Goal: Task Accomplishment & Management: Complete application form

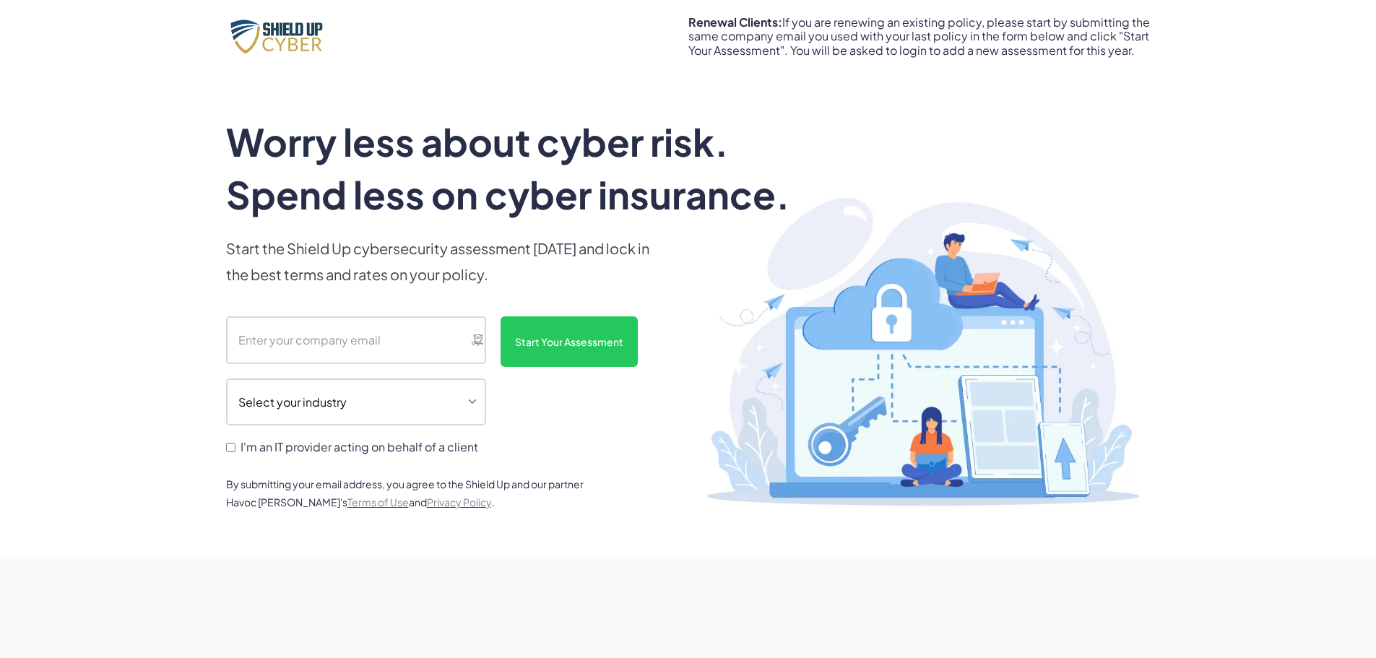
click at [232, 448] on input "I'm an IT provider acting on behalf of a client" at bounding box center [230, 447] width 9 height 9
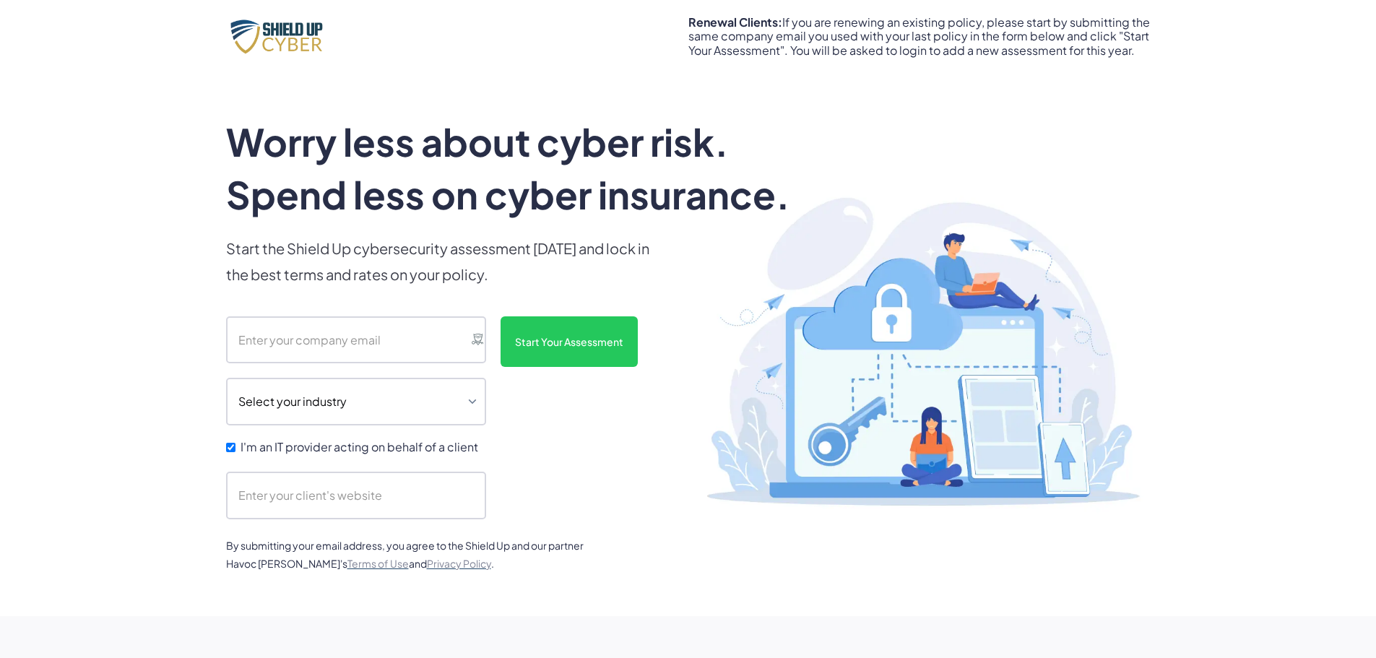
click at [232, 448] on input "I'm an IT provider acting on behalf of a client" at bounding box center [230, 447] width 9 height 9
checkbox input "false"
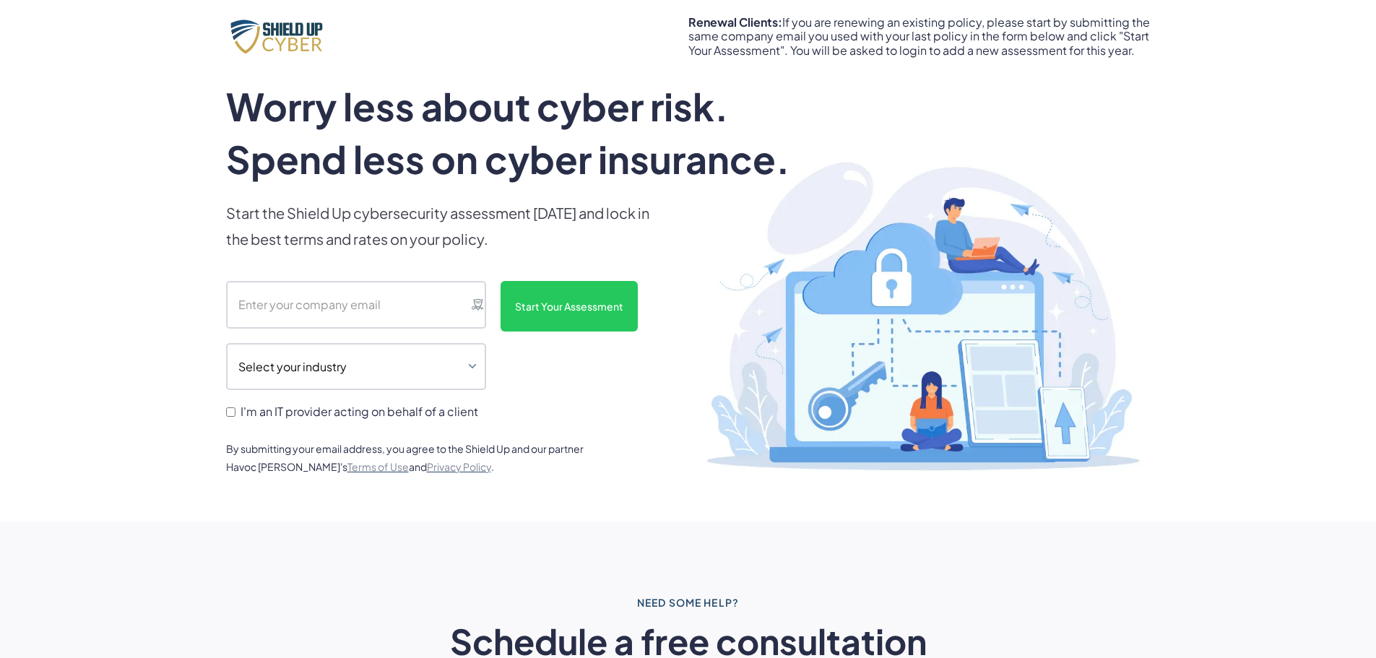
scroll to position [32, 0]
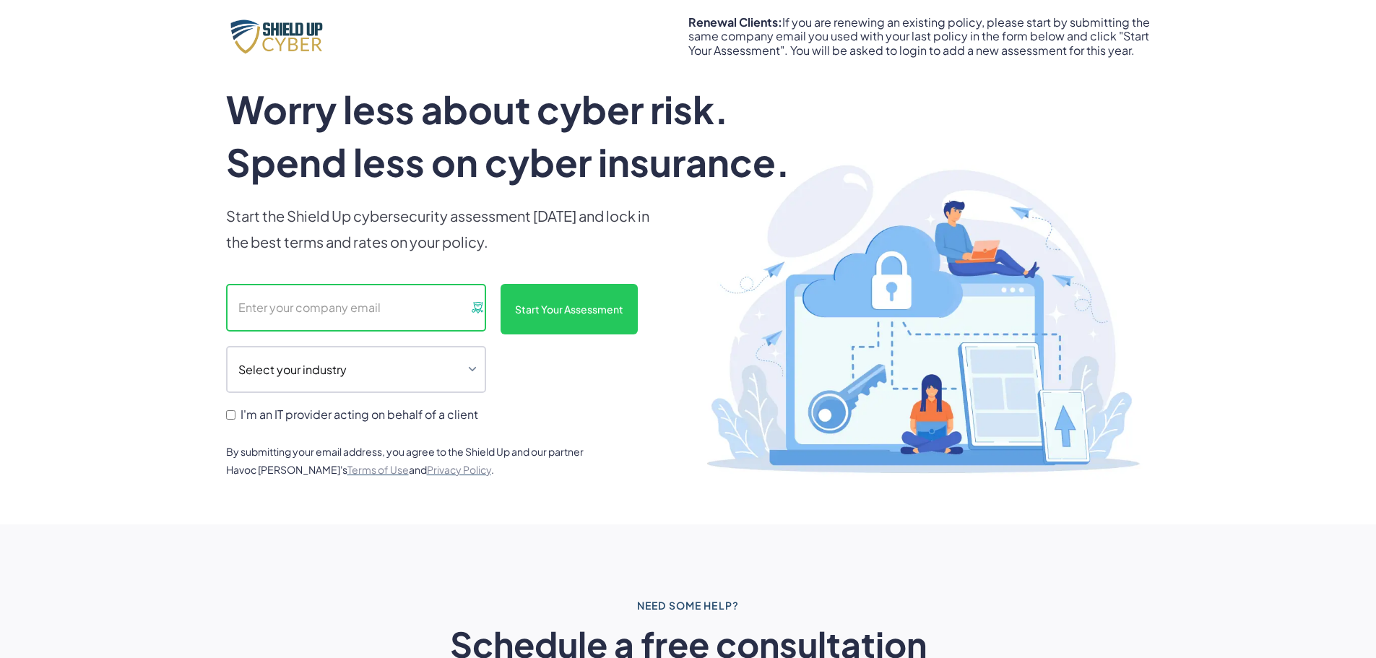
click at [269, 314] on input "scanform" at bounding box center [356, 308] width 260 height 48
type input "b"
click at [233, 416] on input "I'm an IT provider acting on behalf of a client" at bounding box center [230, 414] width 9 height 9
checkbox input "true"
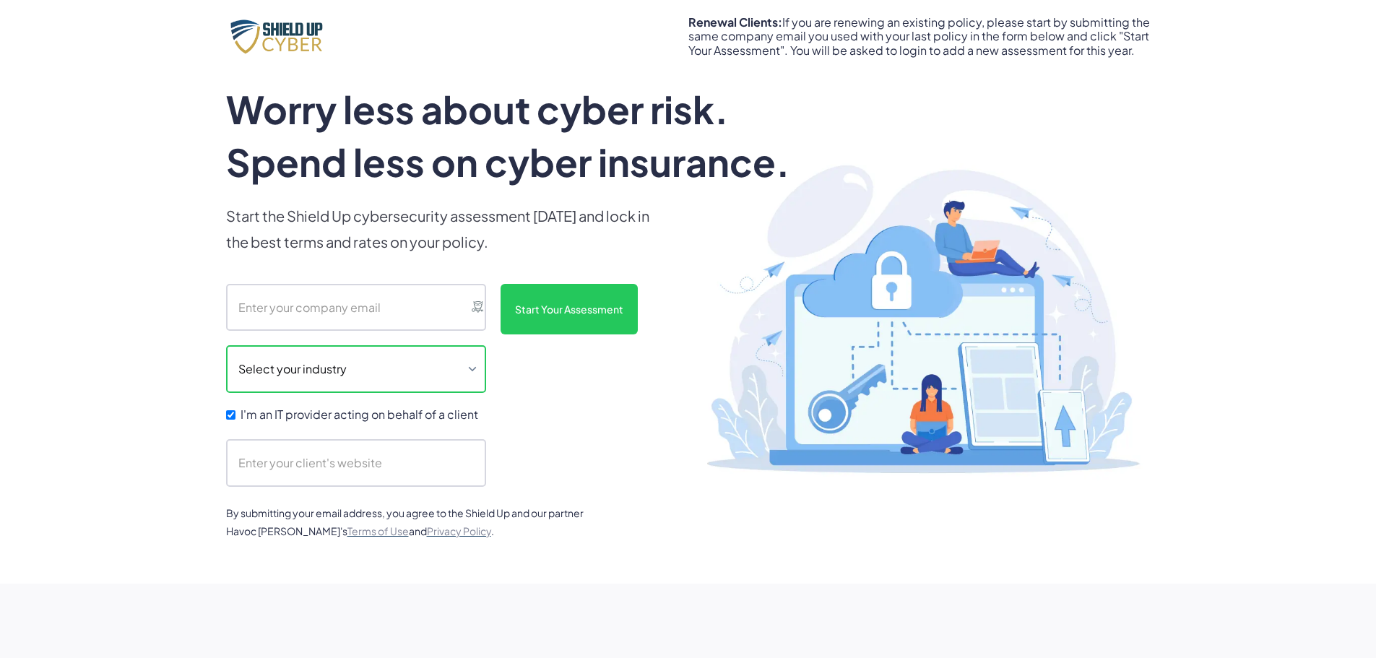
click at [396, 377] on select "Select your industry Auto Dealership Healthcare Hospitality Legal Manufacturing…" at bounding box center [356, 369] width 260 height 48
select select "legal"
click at [226, 345] on select "Select your industry Auto Dealership Healthcare Hospitality Legal Manufacturing…" at bounding box center [356, 369] width 260 height 48
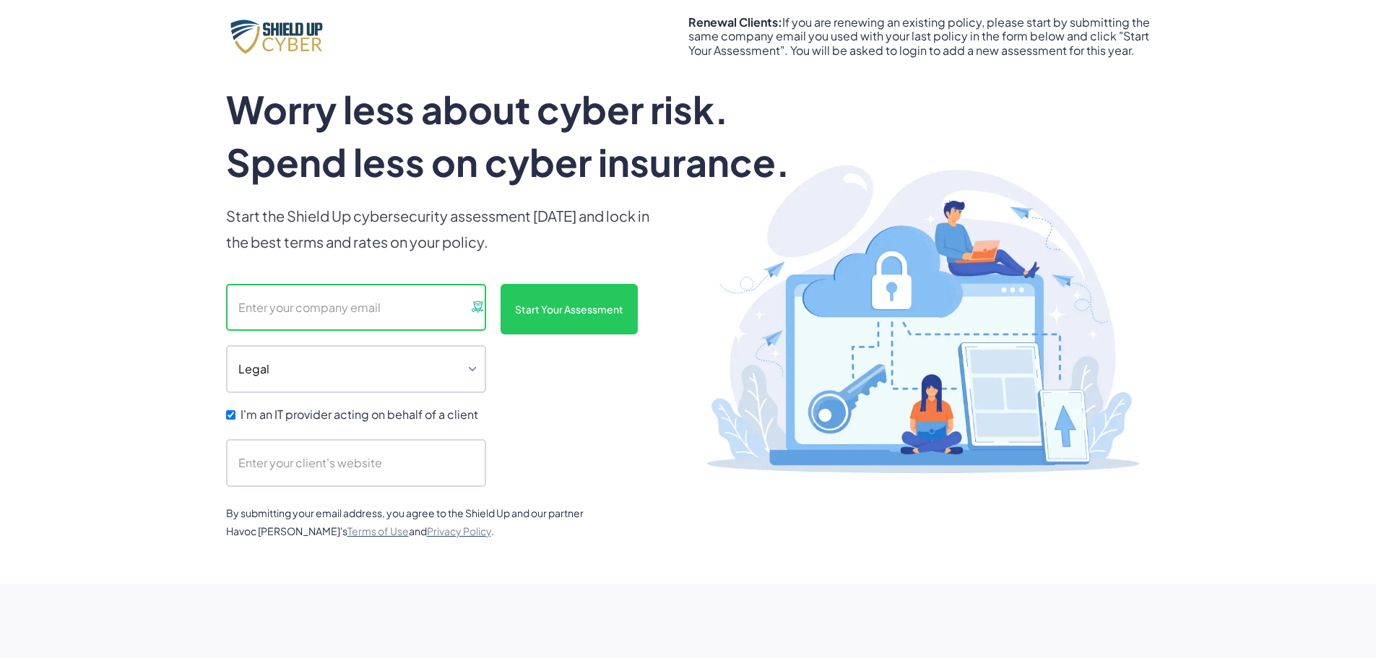
click at [349, 303] on input "scanform" at bounding box center [356, 308] width 260 height 48
type input "receipt@bdbtech"
